Goal: Information Seeking & Learning: Stay updated

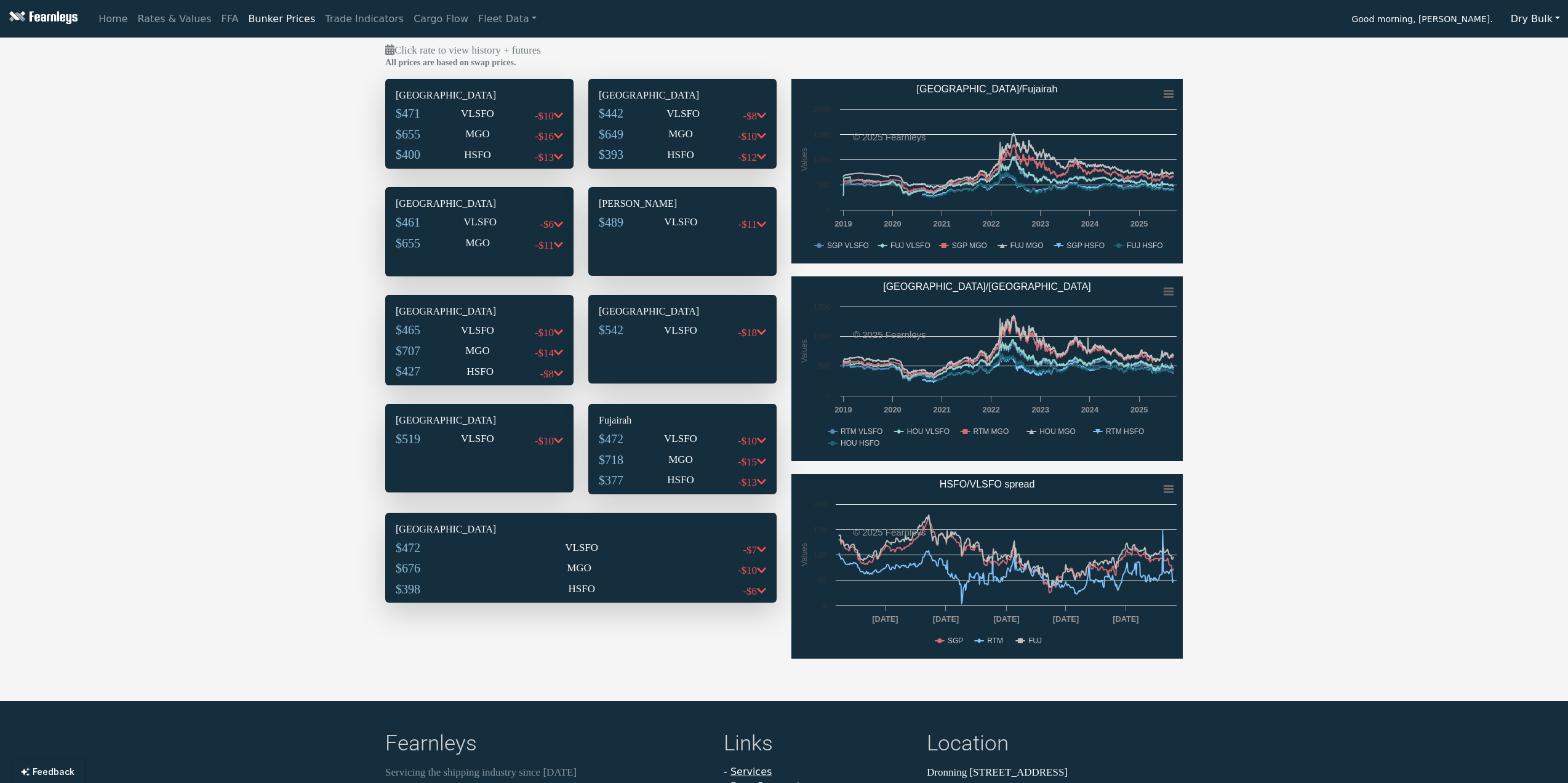
click at [42, 21] on img at bounding box center [42, 19] width 71 height 15
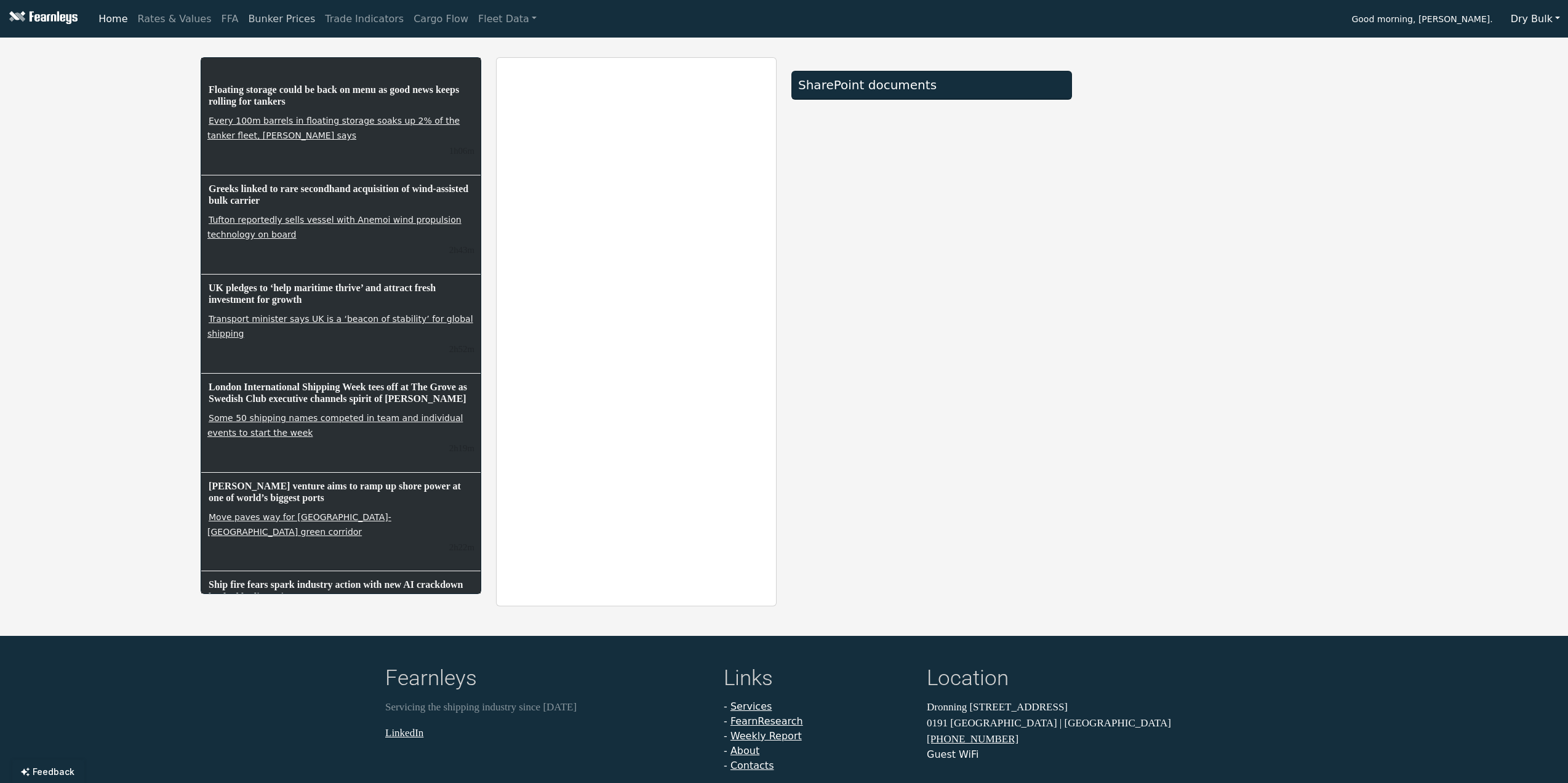
click at [251, 21] on link "Bunker Prices" at bounding box center [281, 19] width 77 height 24
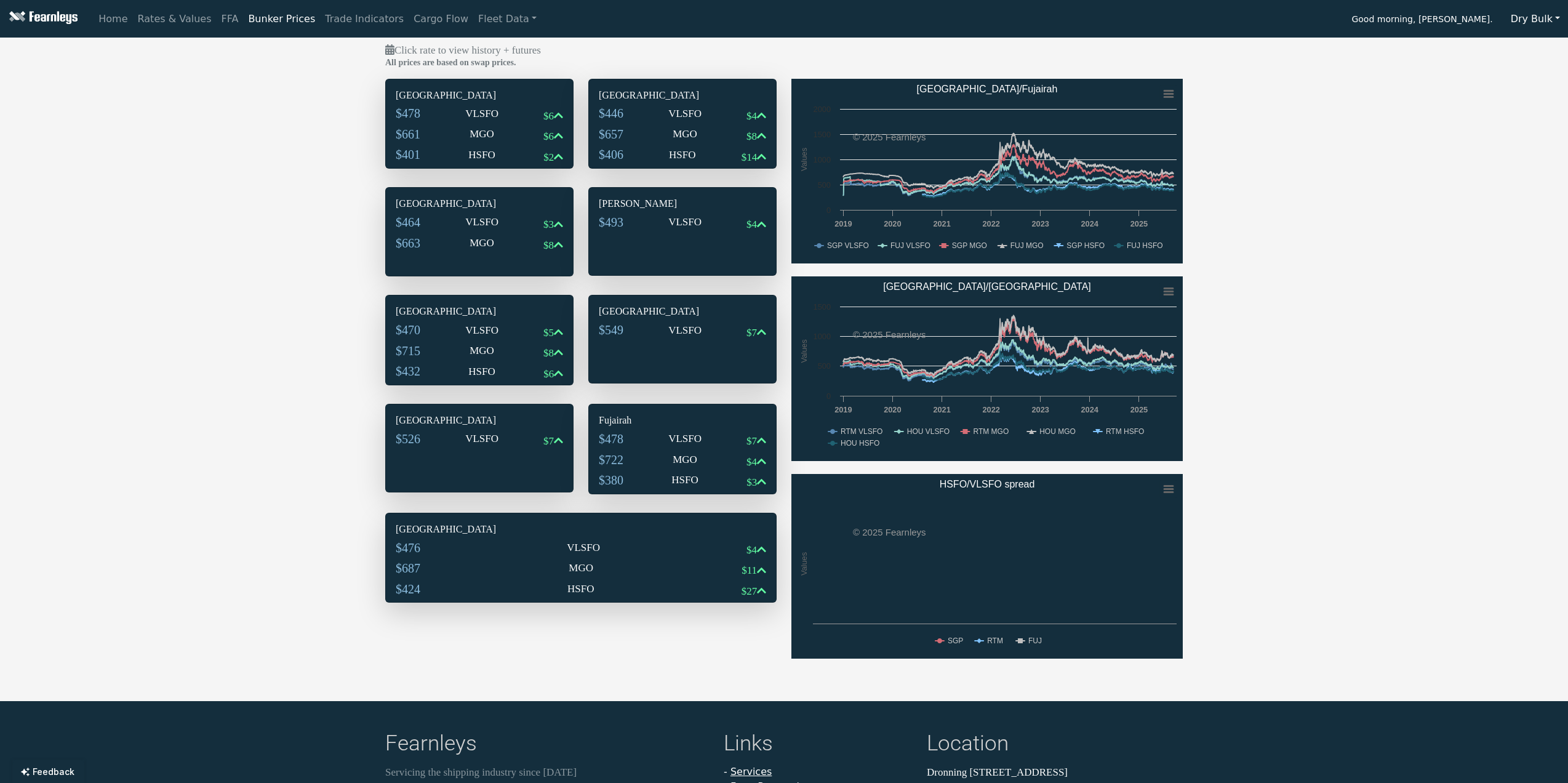
click at [484, 136] on p "MGO" at bounding box center [481, 134] width 24 height 16
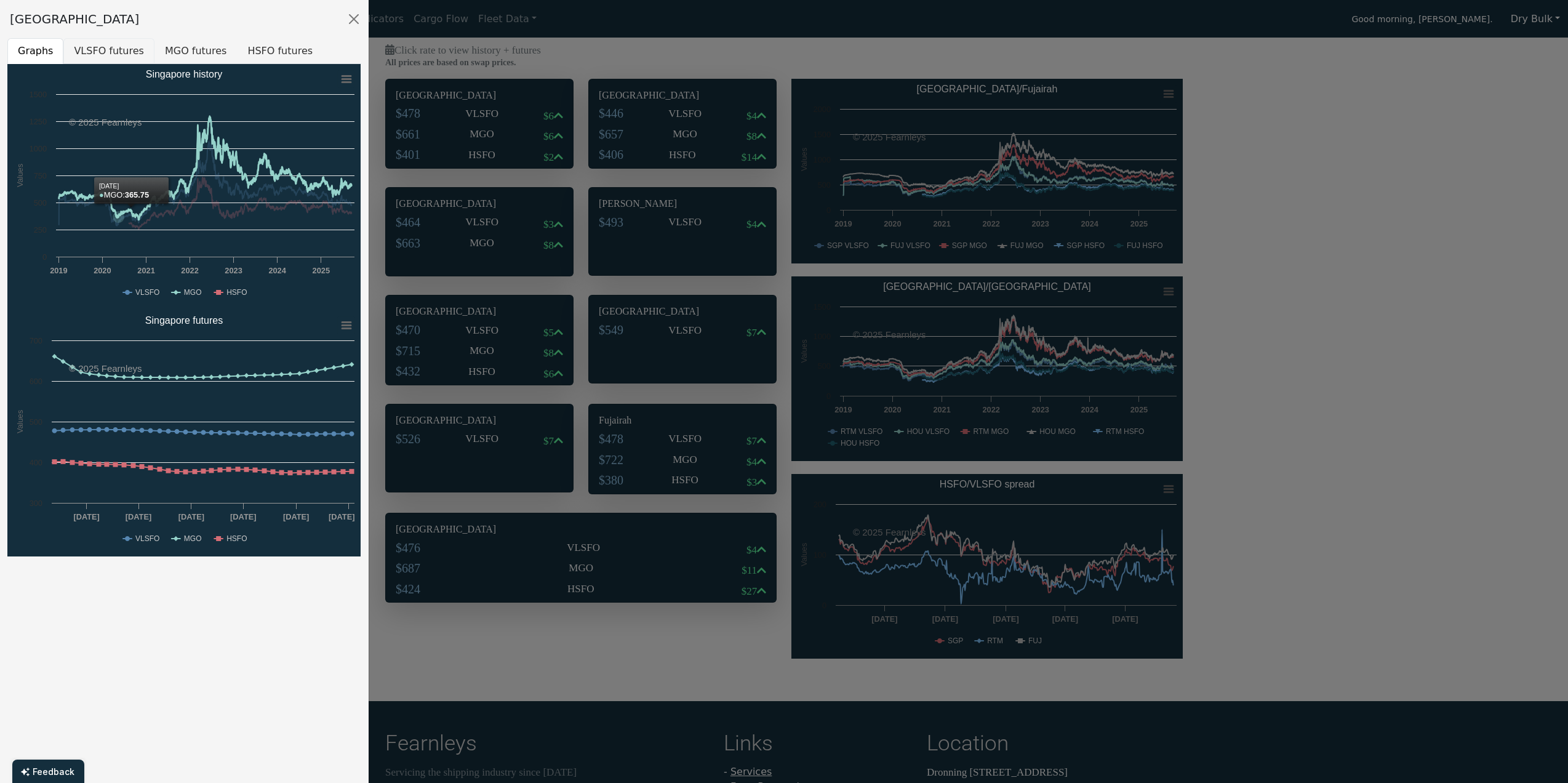
click at [114, 55] on button "VLSFO futures" at bounding box center [108, 51] width 91 height 26
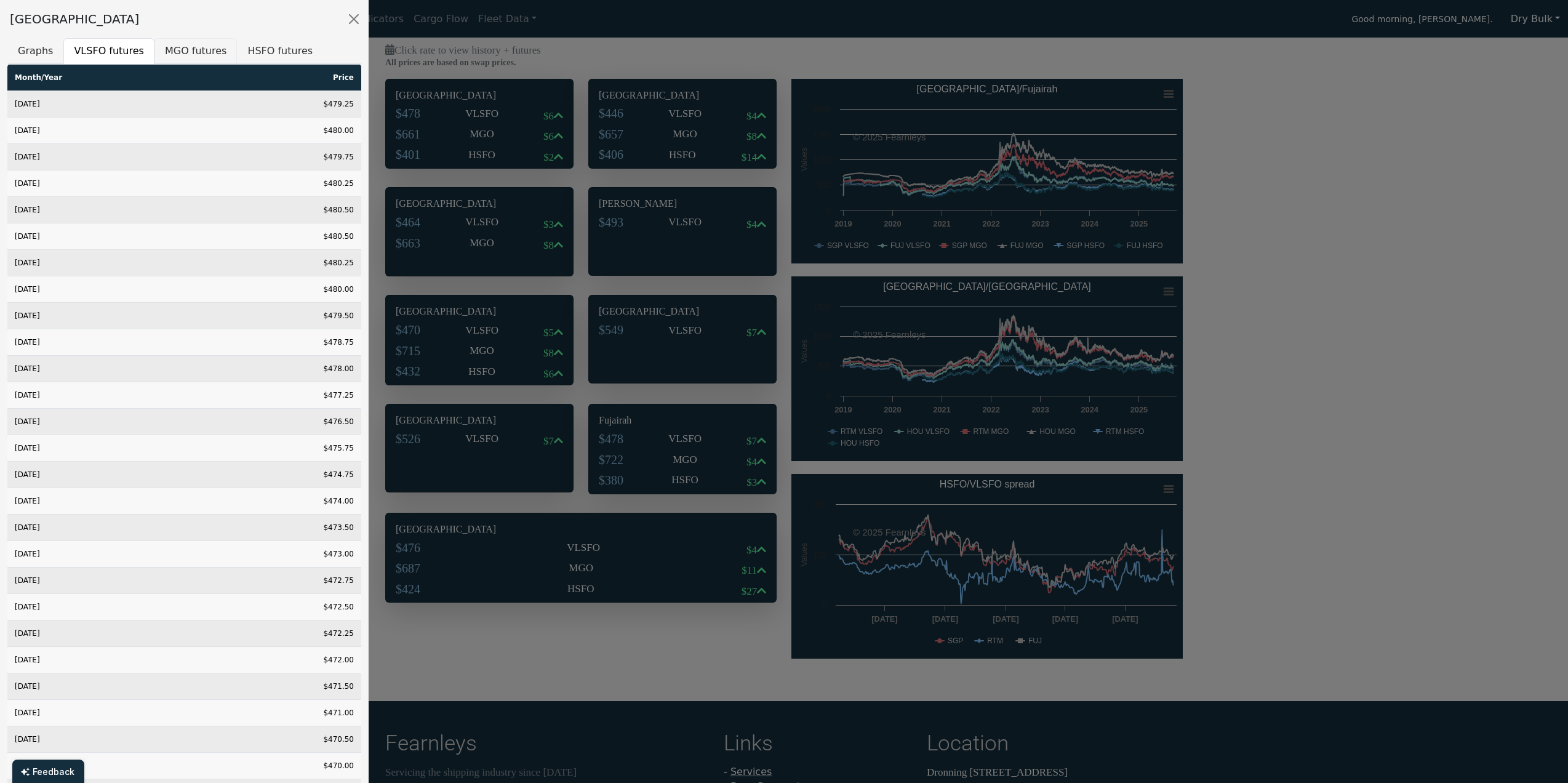
click at [197, 46] on button "MGO futures" at bounding box center [195, 51] width 82 height 26
click at [274, 48] on button "HSFO futures" at bounding box center [279, 51] width 86 height 26
click at [656, 138] on div at bounding box center [784, 392] width 1568 height 783
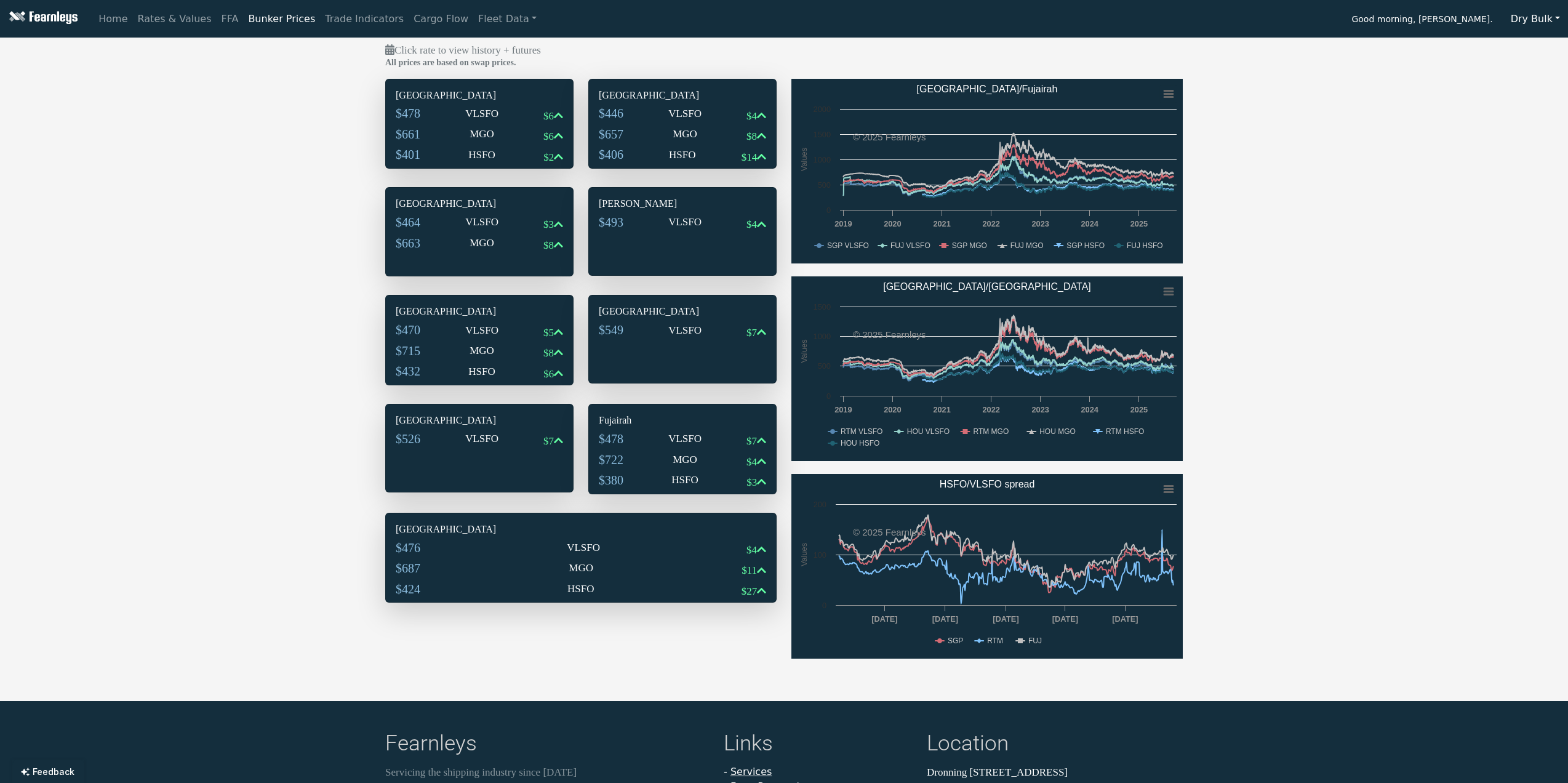
click at [662, 137] on div "$657 MGO $8" at bounding box center [682, 136] width 167 height 21
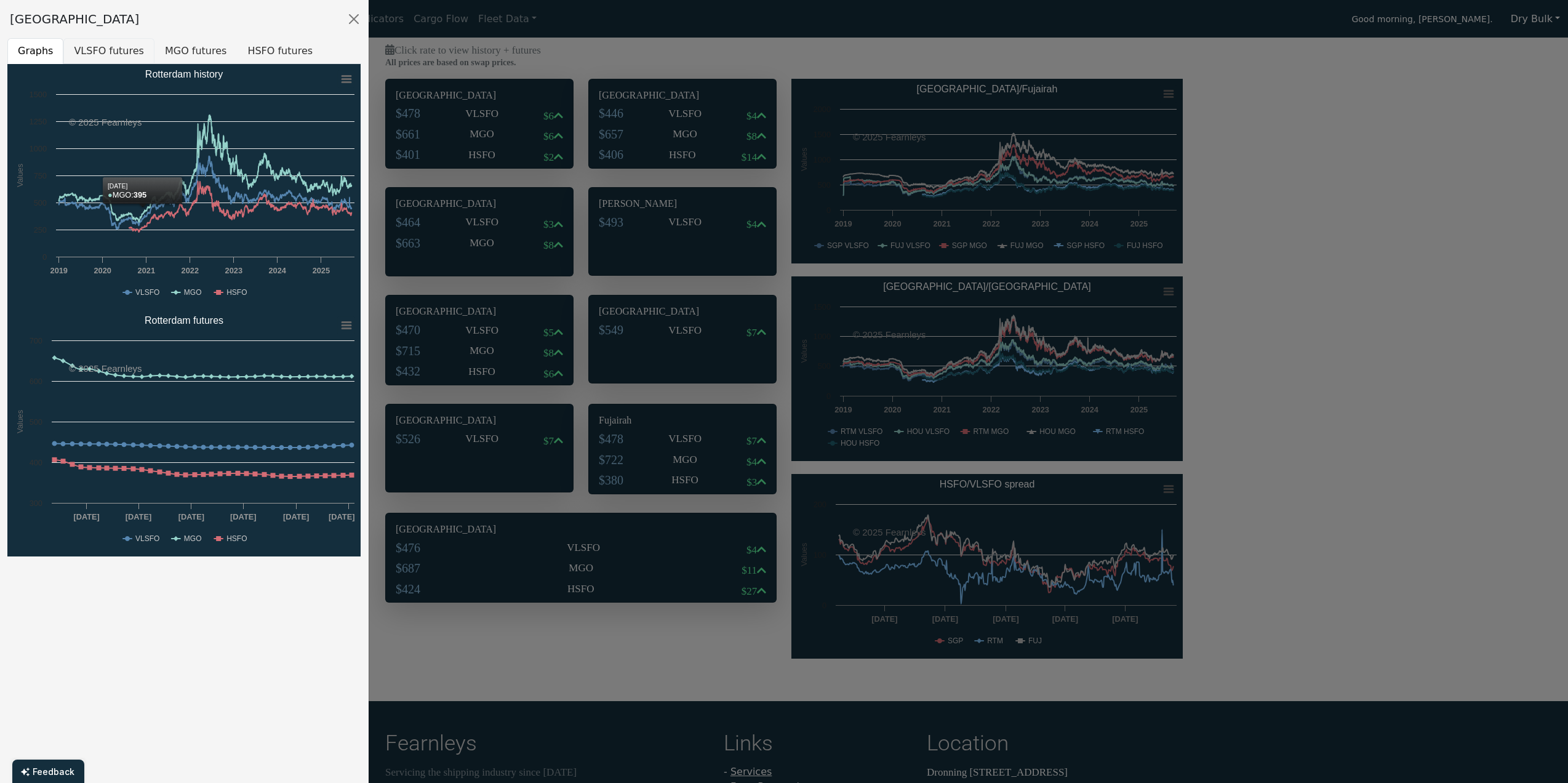
click at [85, 55] on button "VLSFO futures" at bounding box center [108, 51] width 91 height 26
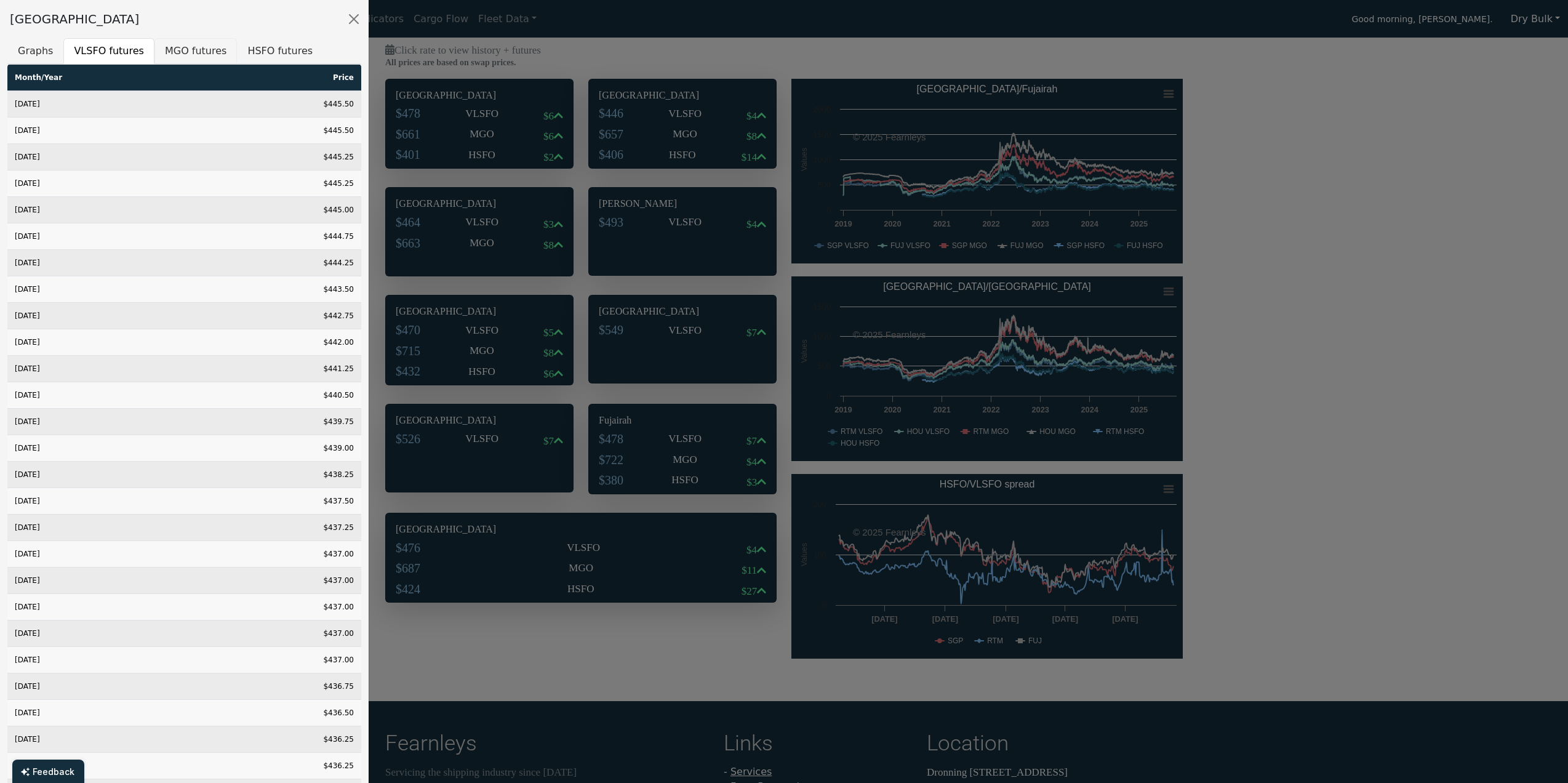
click at [212, 53] on button "MGO futures" at bounding box center [195, 51] width 82 height 26
click at [264, 60] on button "HSFO futures" at bounding box center [279, 51] width 86 height 26
click at [350, 21] on button "Close" at bounding box center [353, 19] width 20 height 20
